Goal: Task Accomplishment & Management: Manage account settings

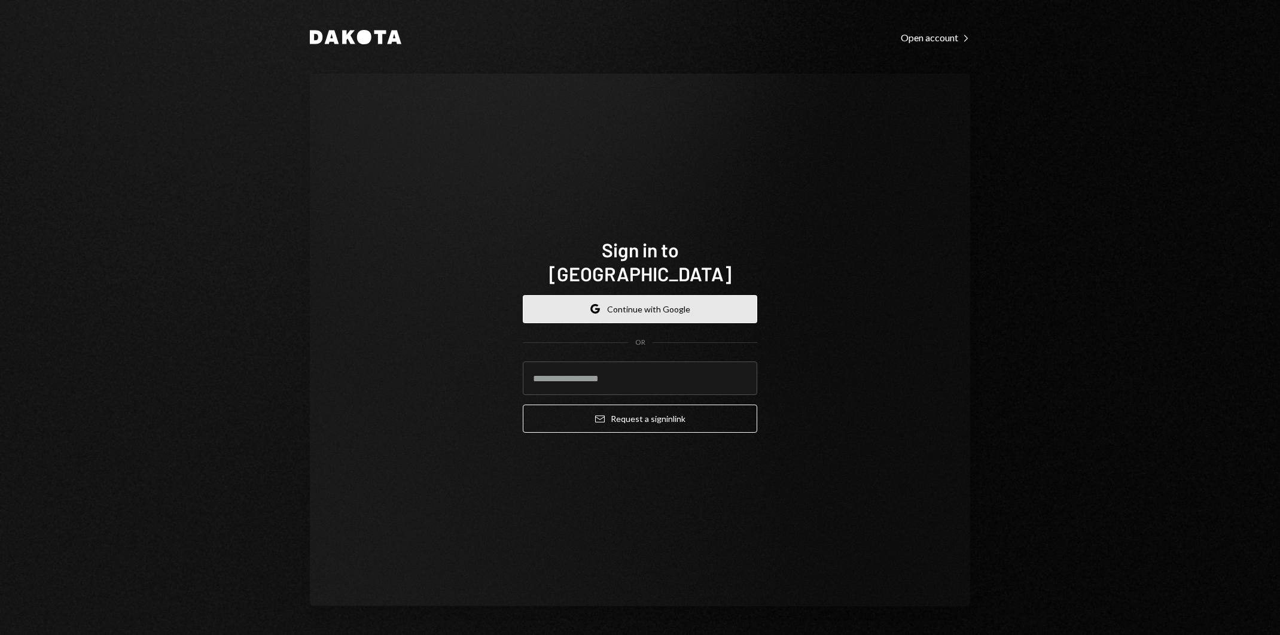
click at [602, 295] on button "Google Continue with Google" at bounding box center [640, 309] width 235 height 28
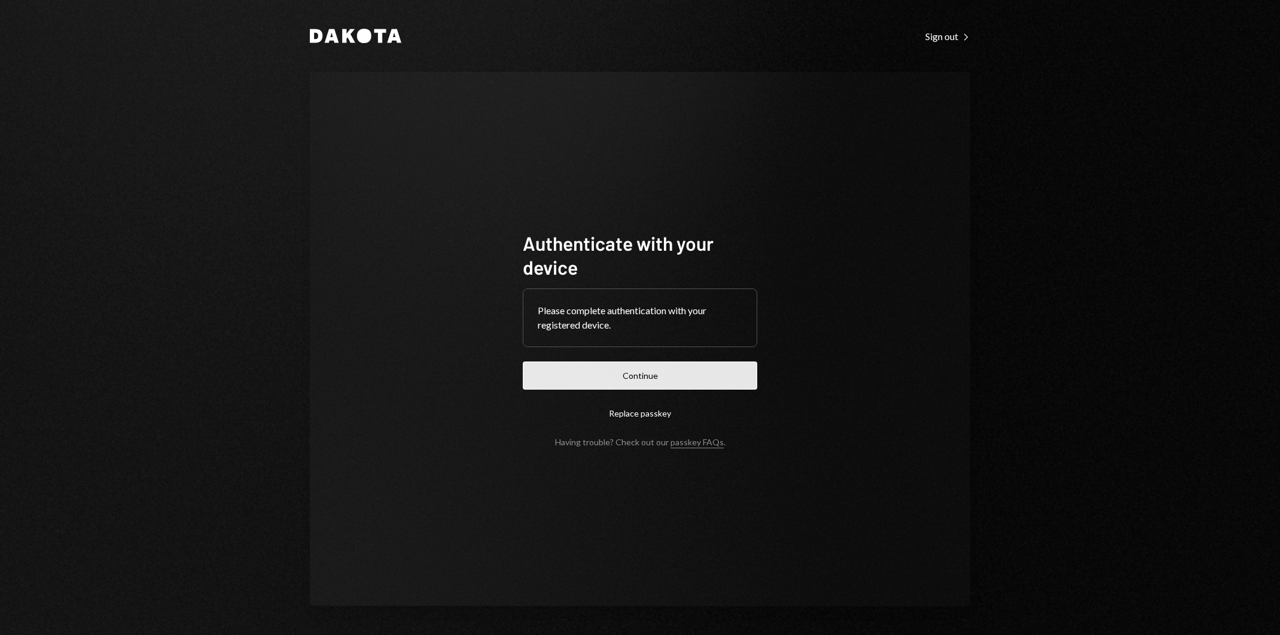
click at [714, 371] on button "Continue" at bounding box center [640, 375] width 235 height 28
